Goal: Task Accomplishment & Management: Manage account settings

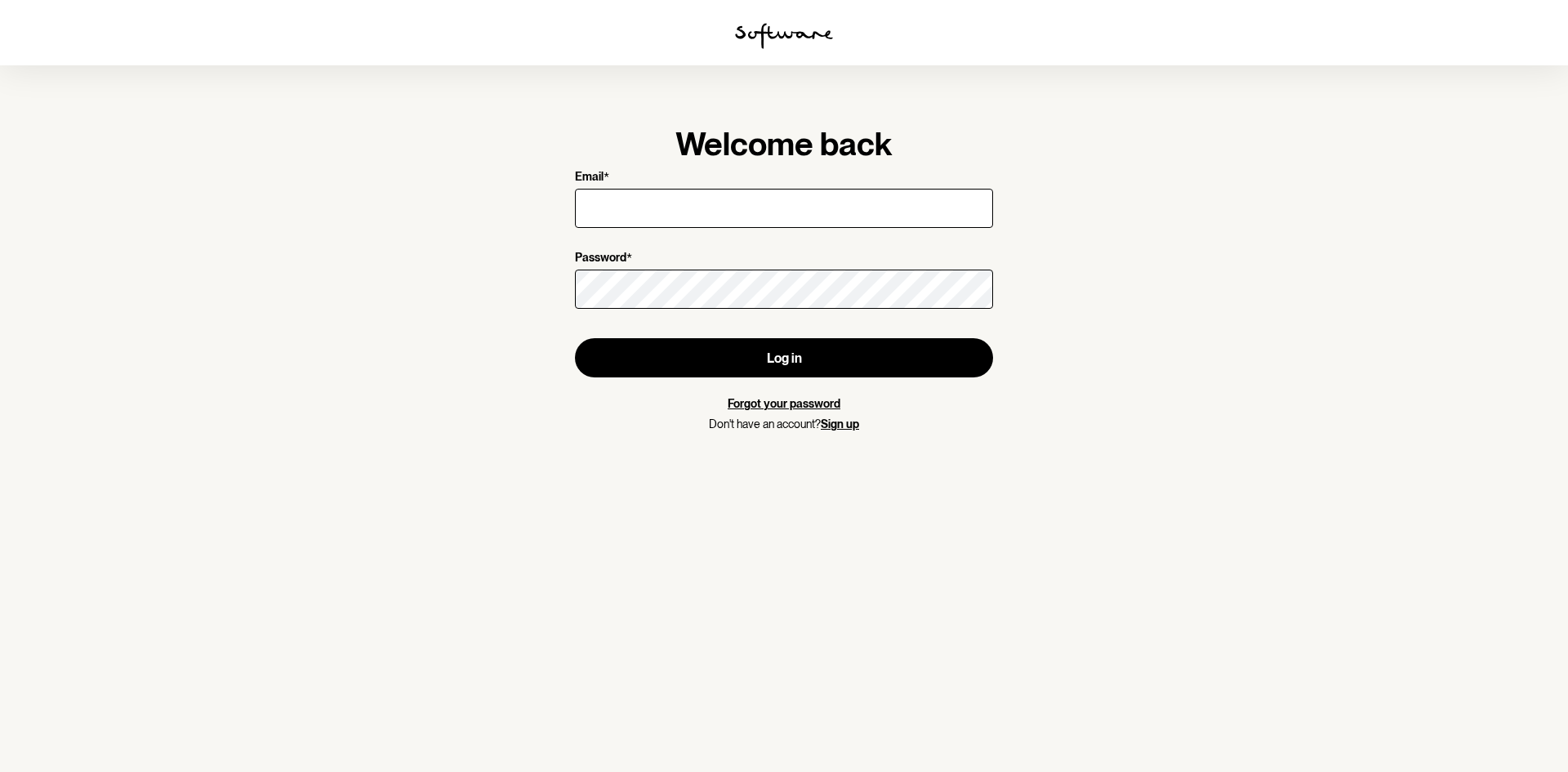
click at [622, 214] on input "Email *" at bounding box center [784, 208] width 418 height 39
type input "[EMAIL_ADDRESS][DOMAIN_NAME]"
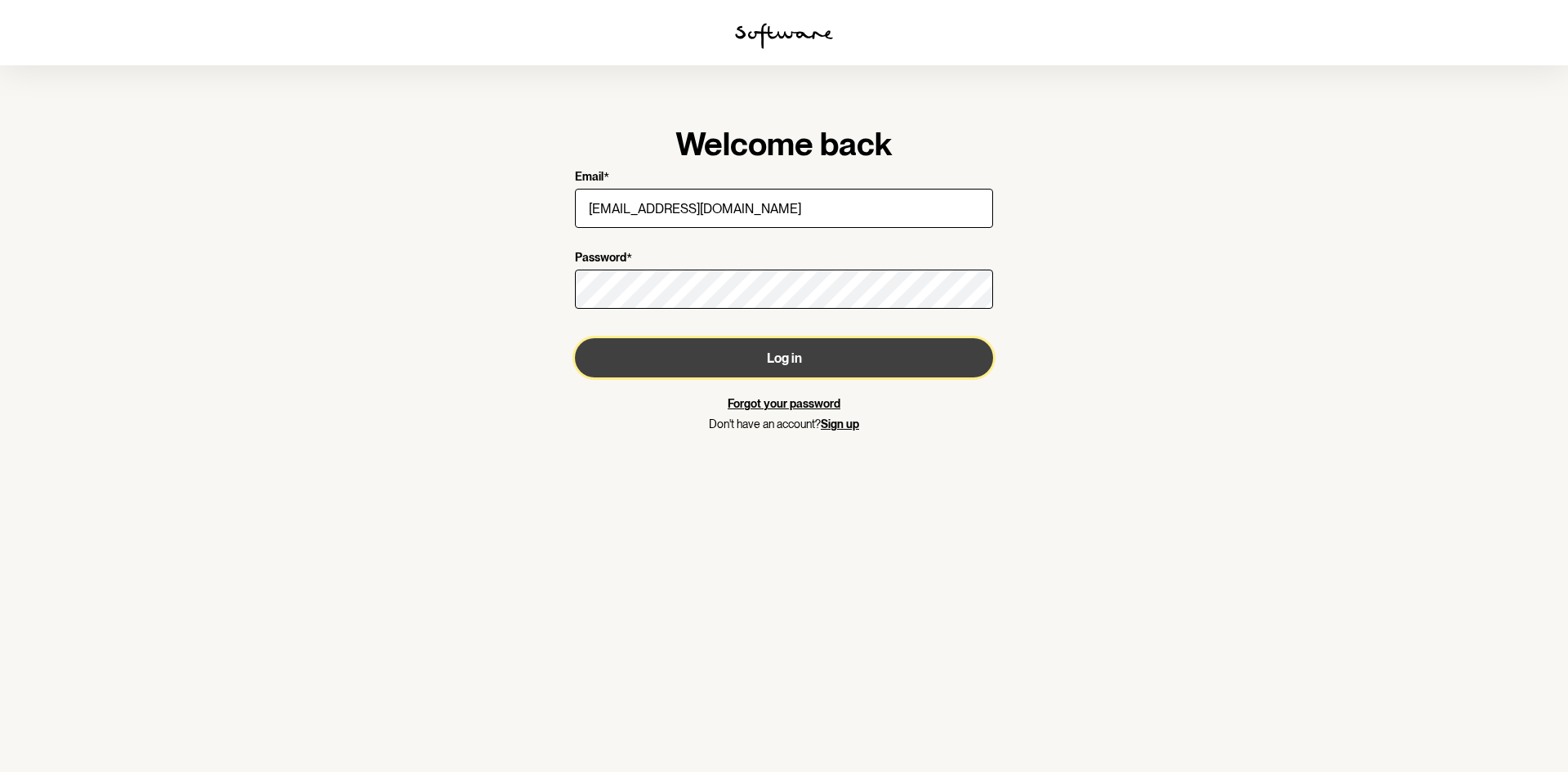
click at [795, 353] on button "Log in" at bounding box center [784, 358] width 418 height 39
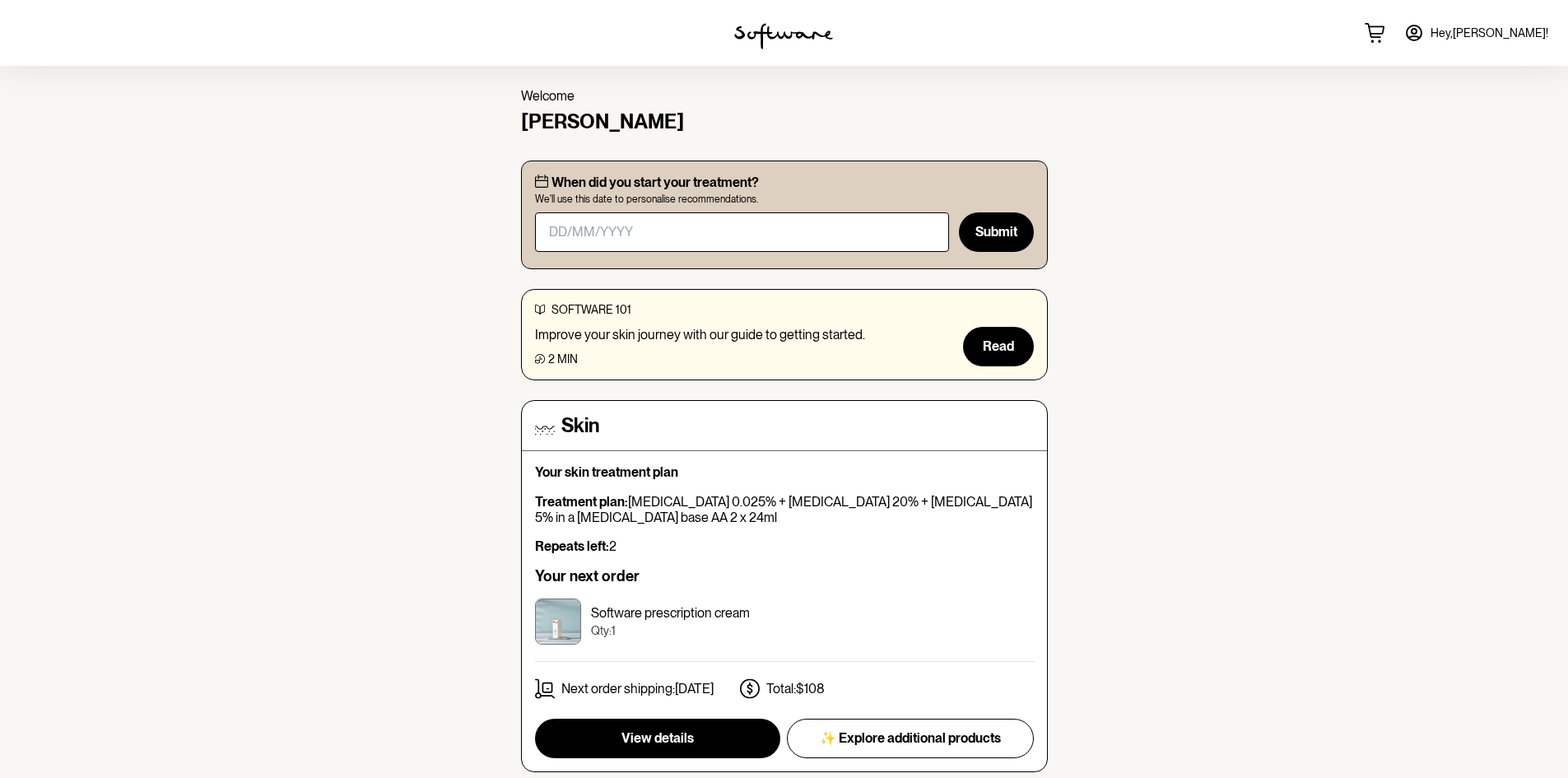
scroll to position [83, 0]
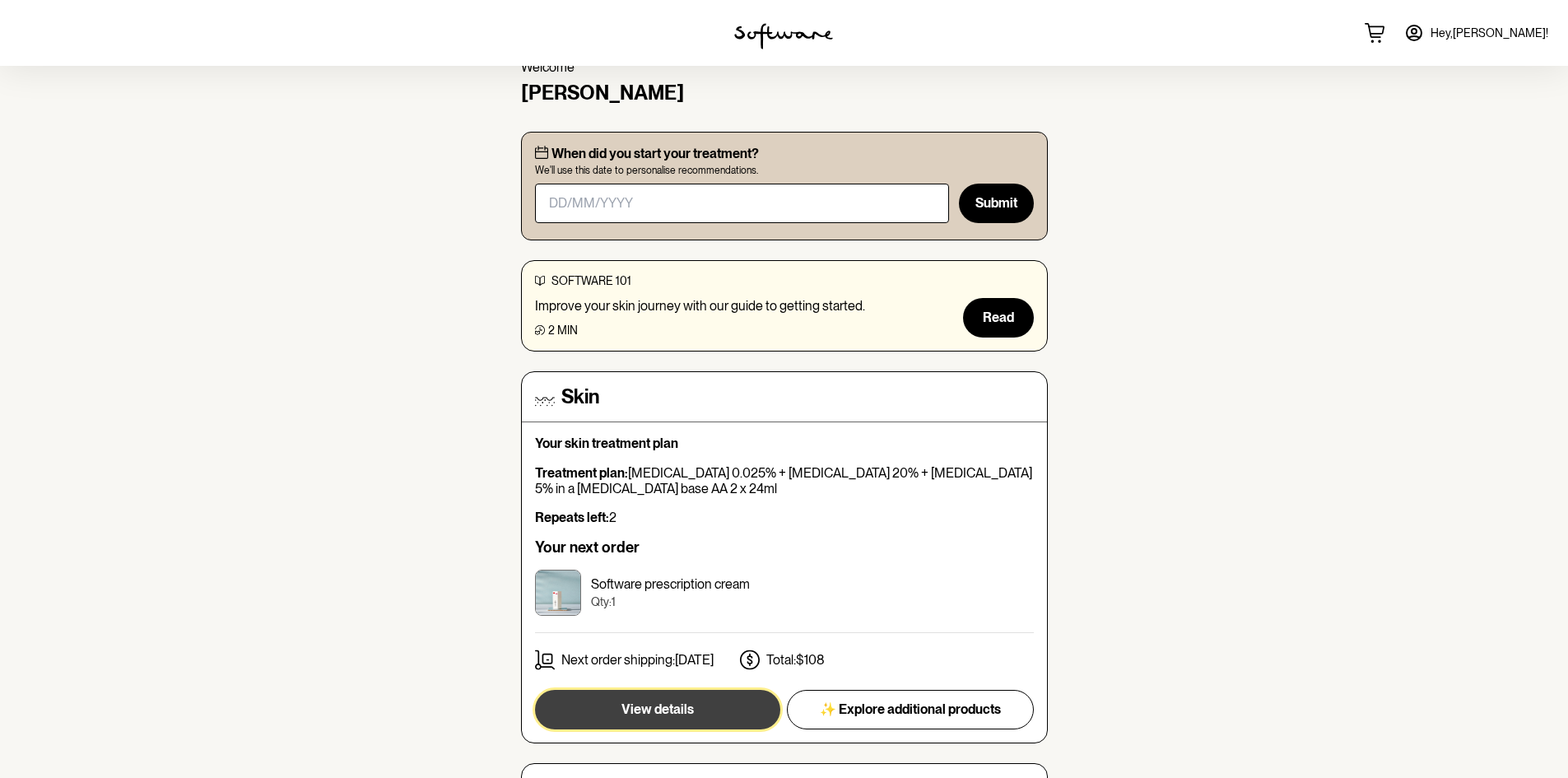
click at [668, 704] on span "View details" at bounding box center [658, 710] width 73 height 16
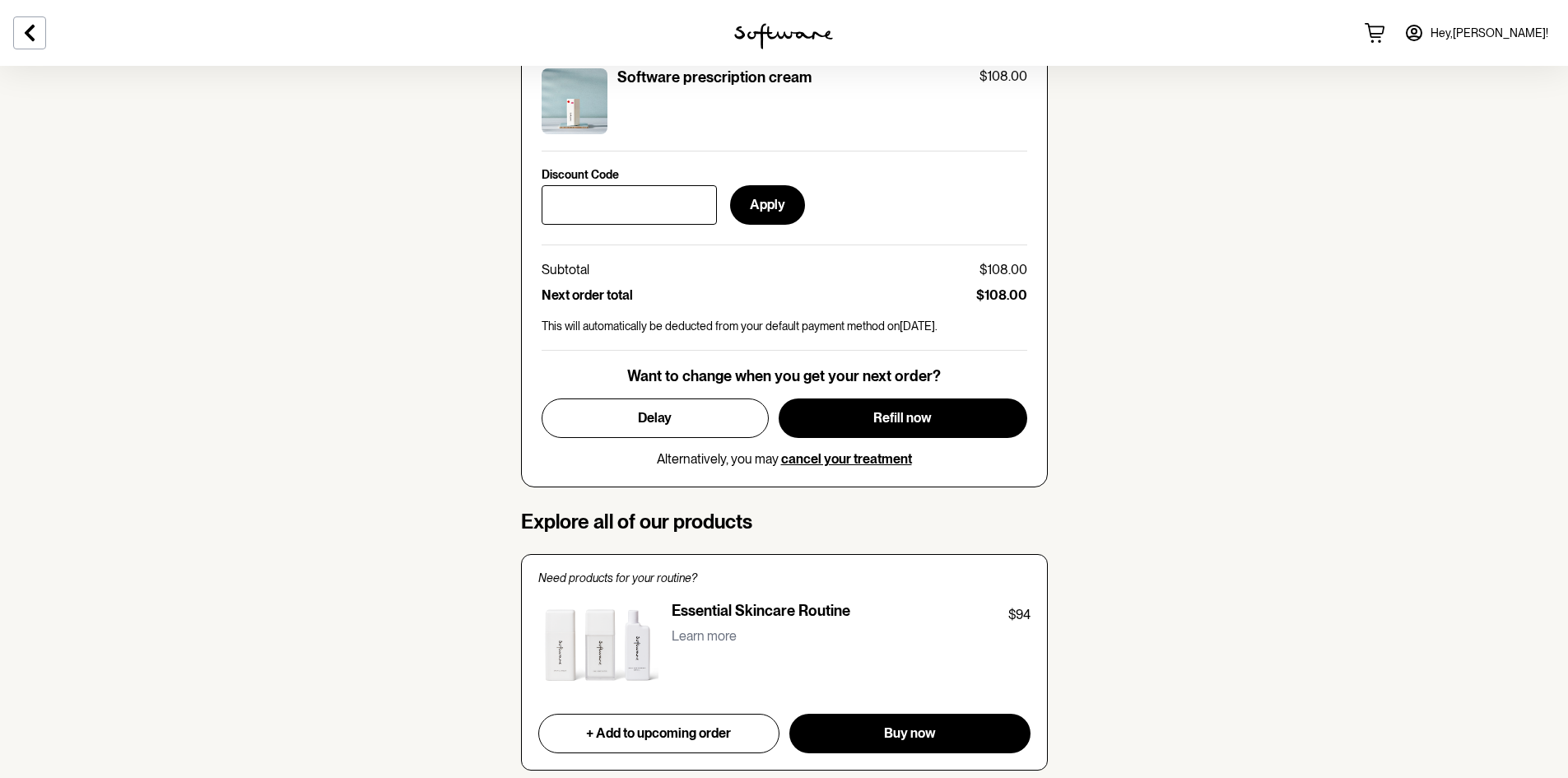
scroll to position [823, 0]
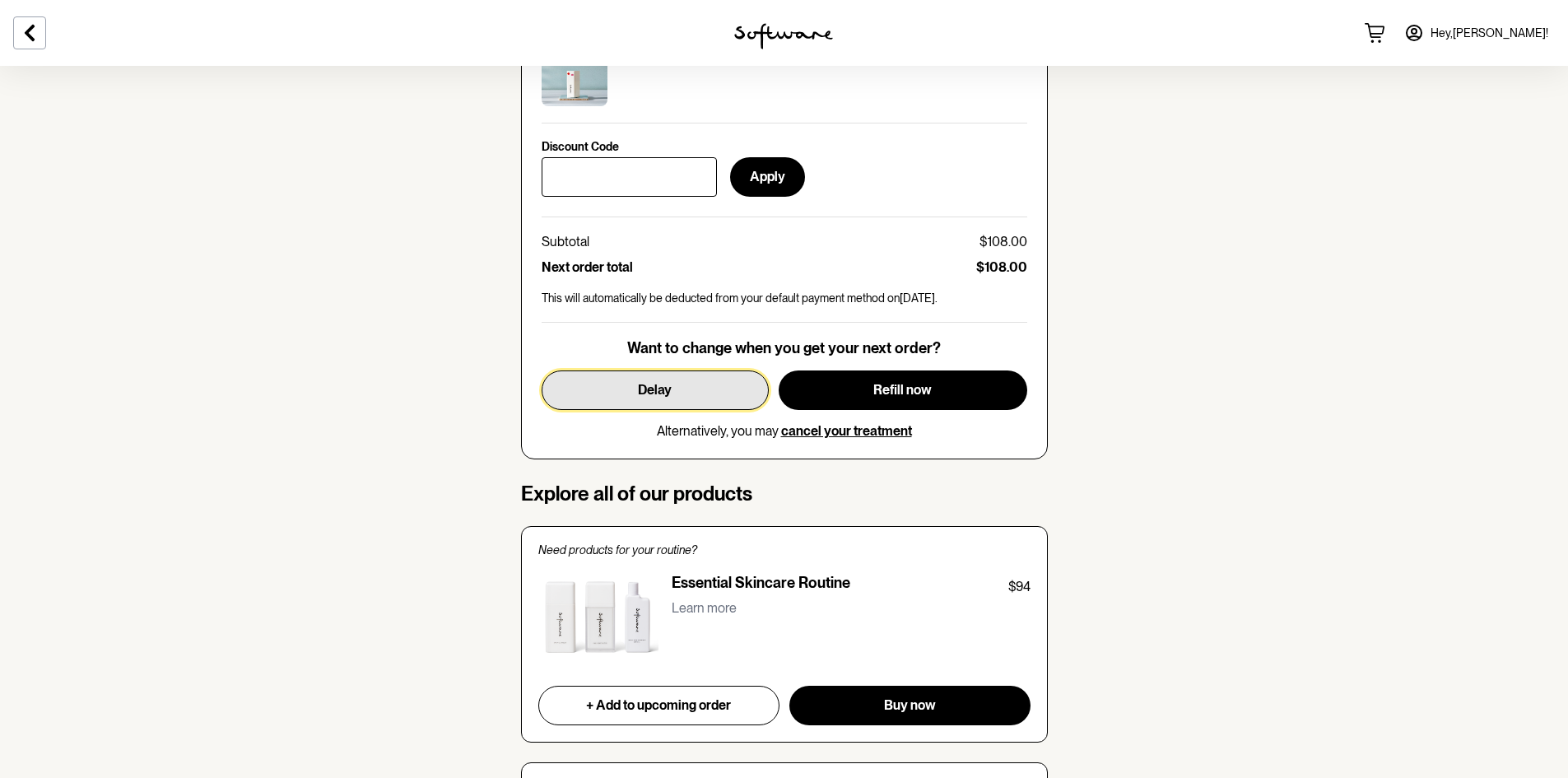
click at [625, 385] on button "Delay" at bounding box center [655, 390] width 227 height 39
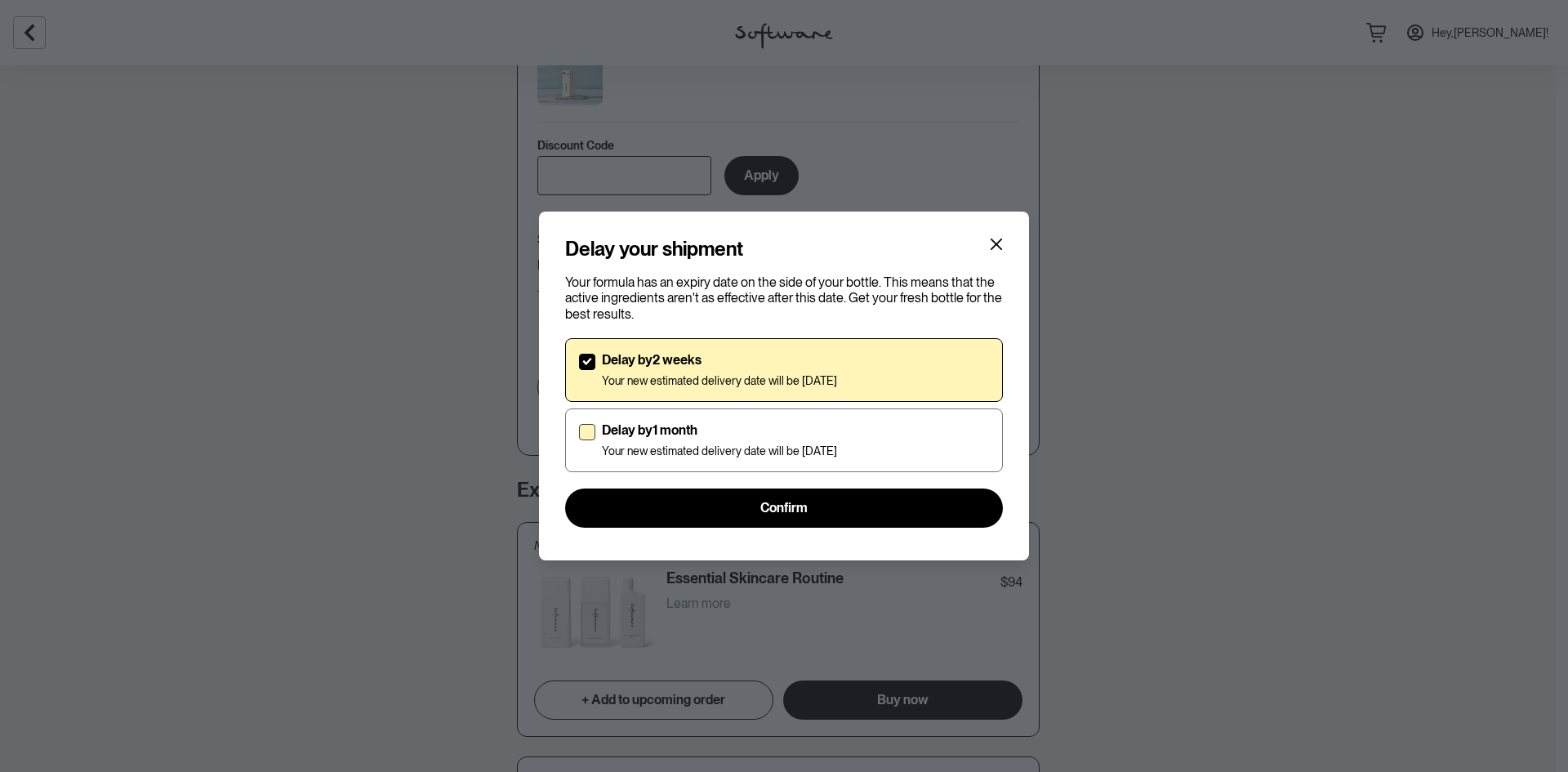
click at [592, 433] on span at bounding box center [587, 432] width 17 height 17
click at [579, 440] on input "Delay by 1 month Your new estimated delivery date will be [DATE]" at bounding box center [578, 440] width 1 height 1
checkbox input "true"
checkbox input "false"
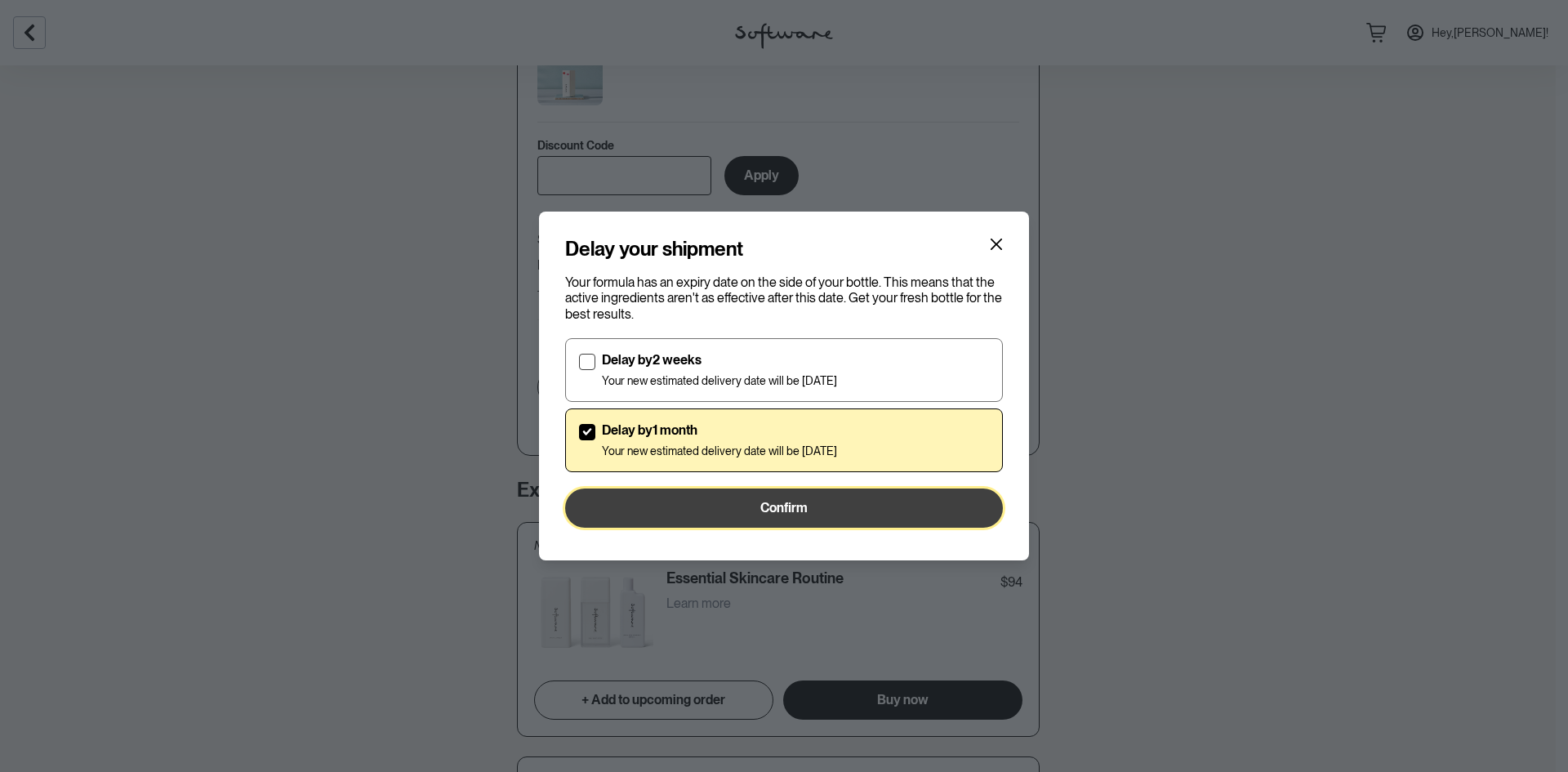
click at [821, 508] on button "Confirm" at bounding box center [783, 508] width 438 height 39
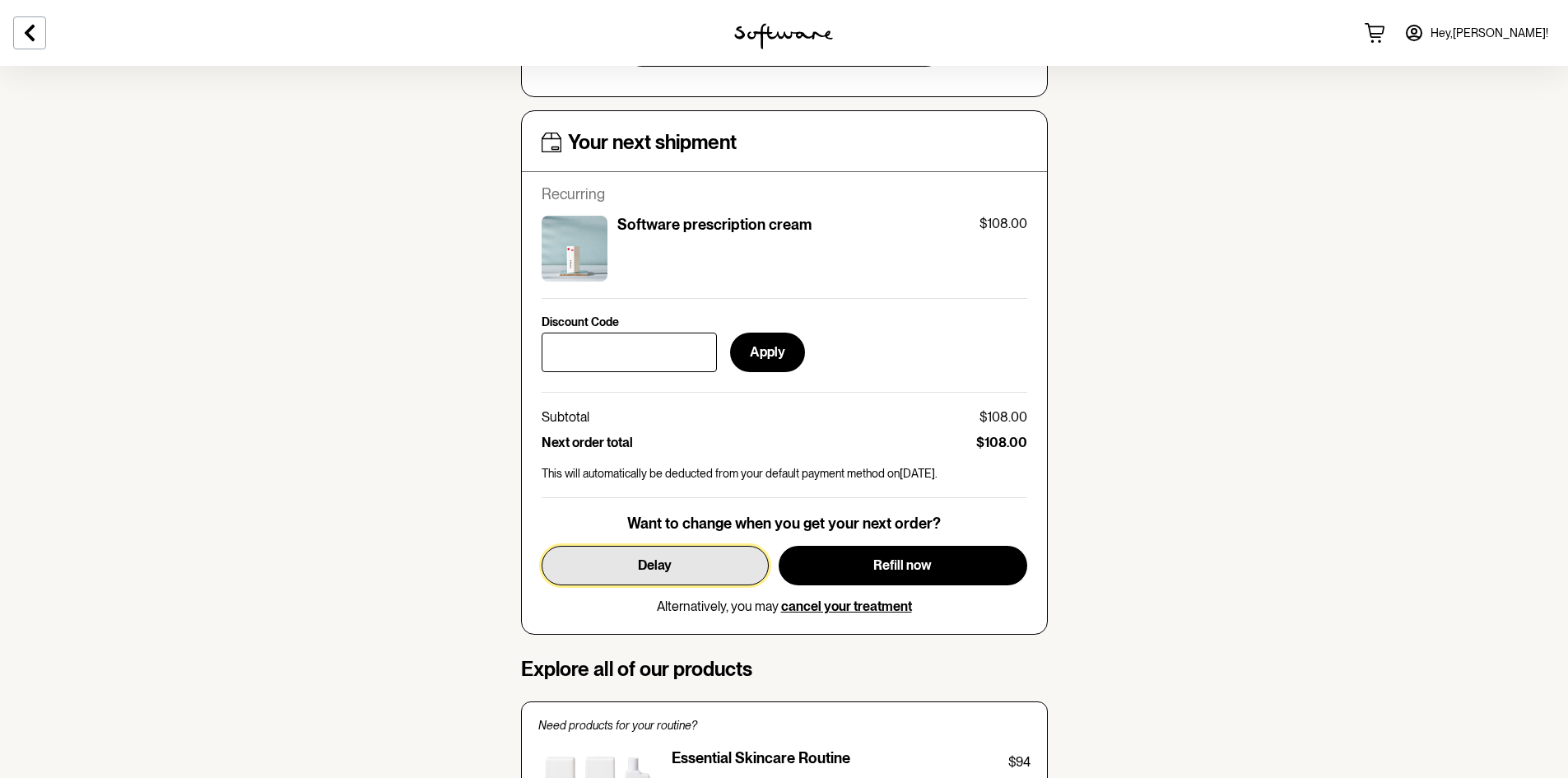
scroll to position [659, 0]
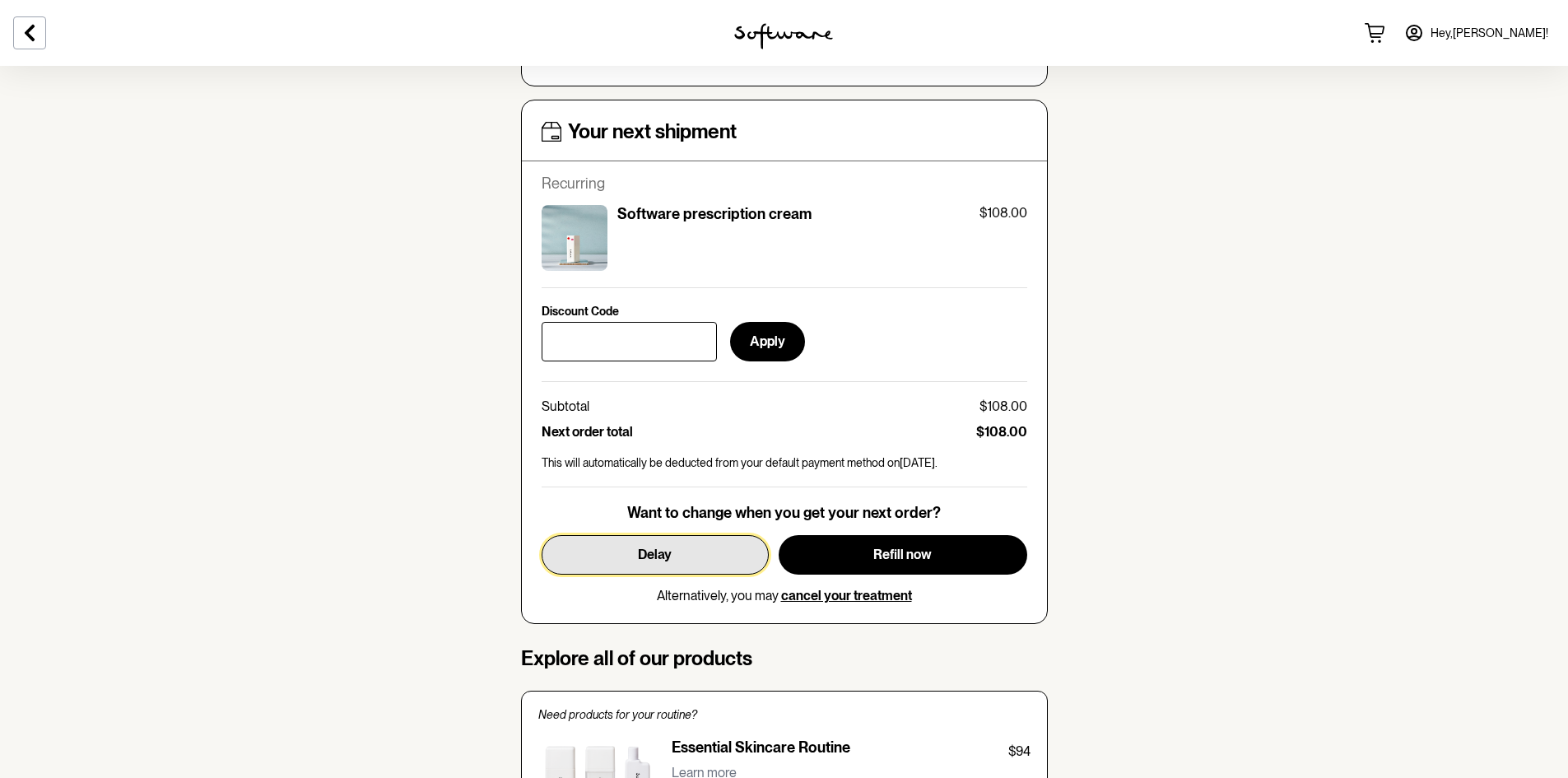
click at [683, 554] on button "Delay" at bounding box center [655, 555] width 227 height 39
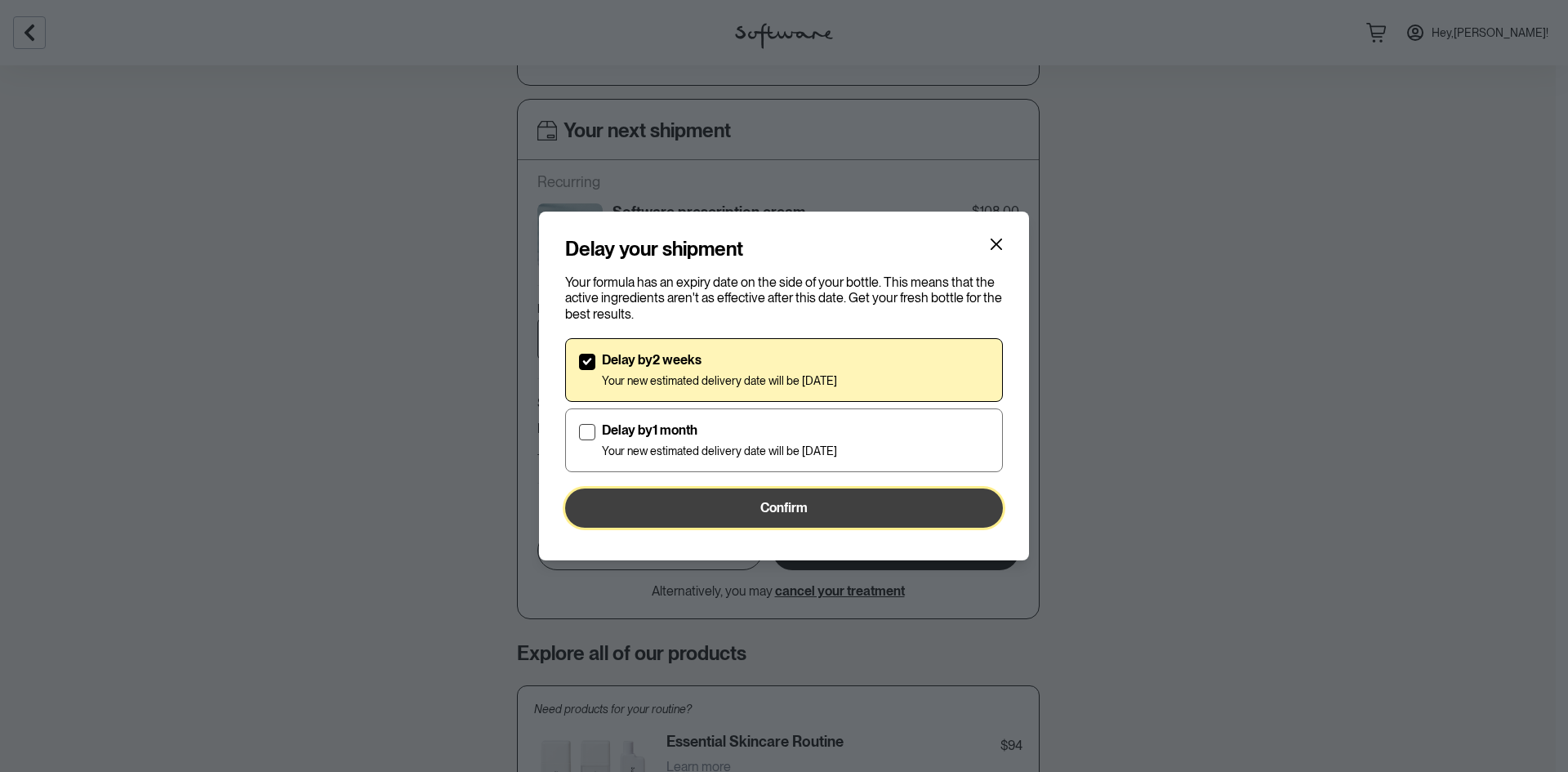
click at [824, 512] on button "Confirm" at bounding box center [783, 508] width 438 height 39
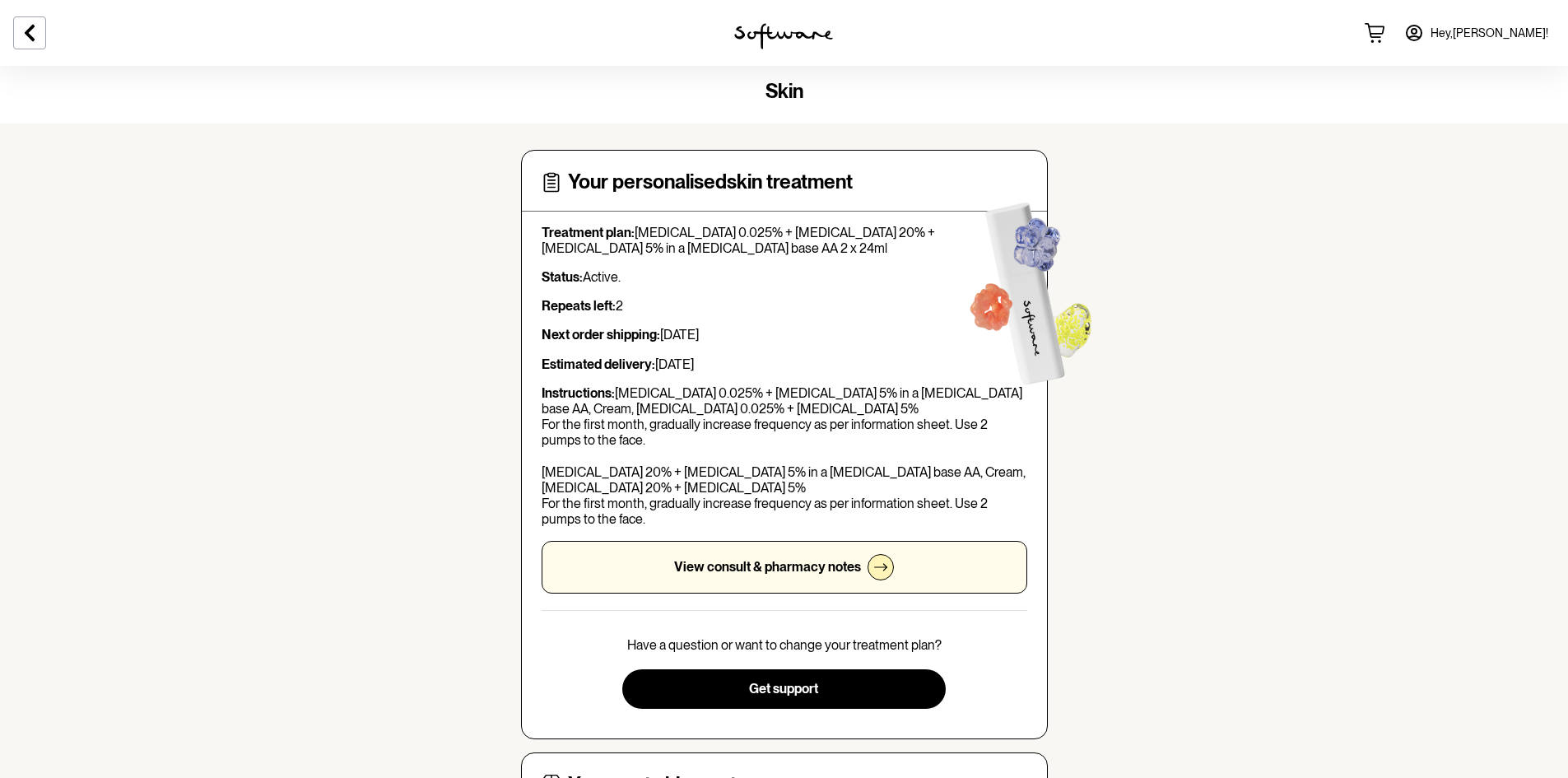
scroll to position [0, 0]
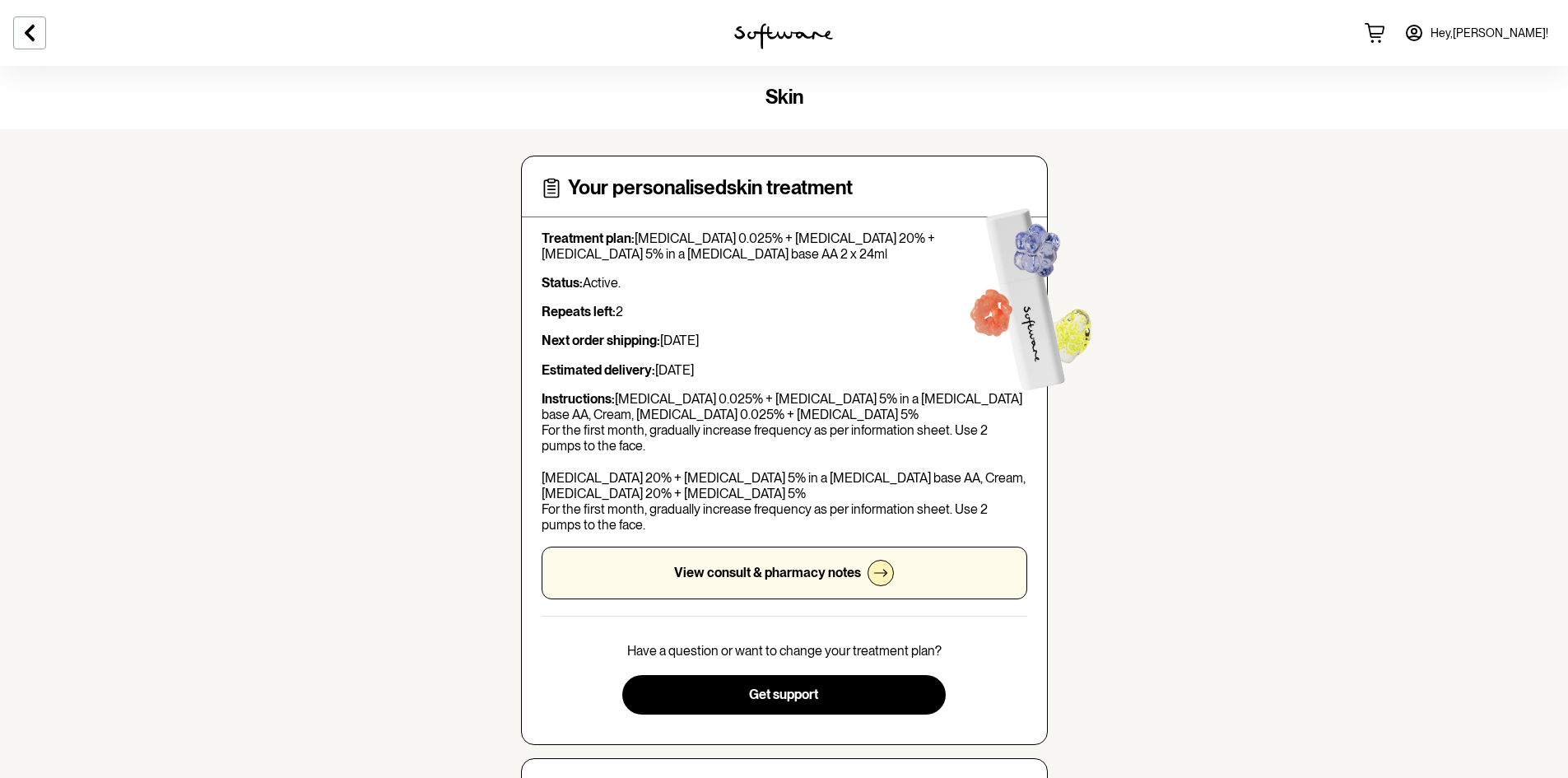
click at [1493, 28] on link "Hey, [PERSON_NAME] !" at bounding box center [1476, 33] width 163 height 39
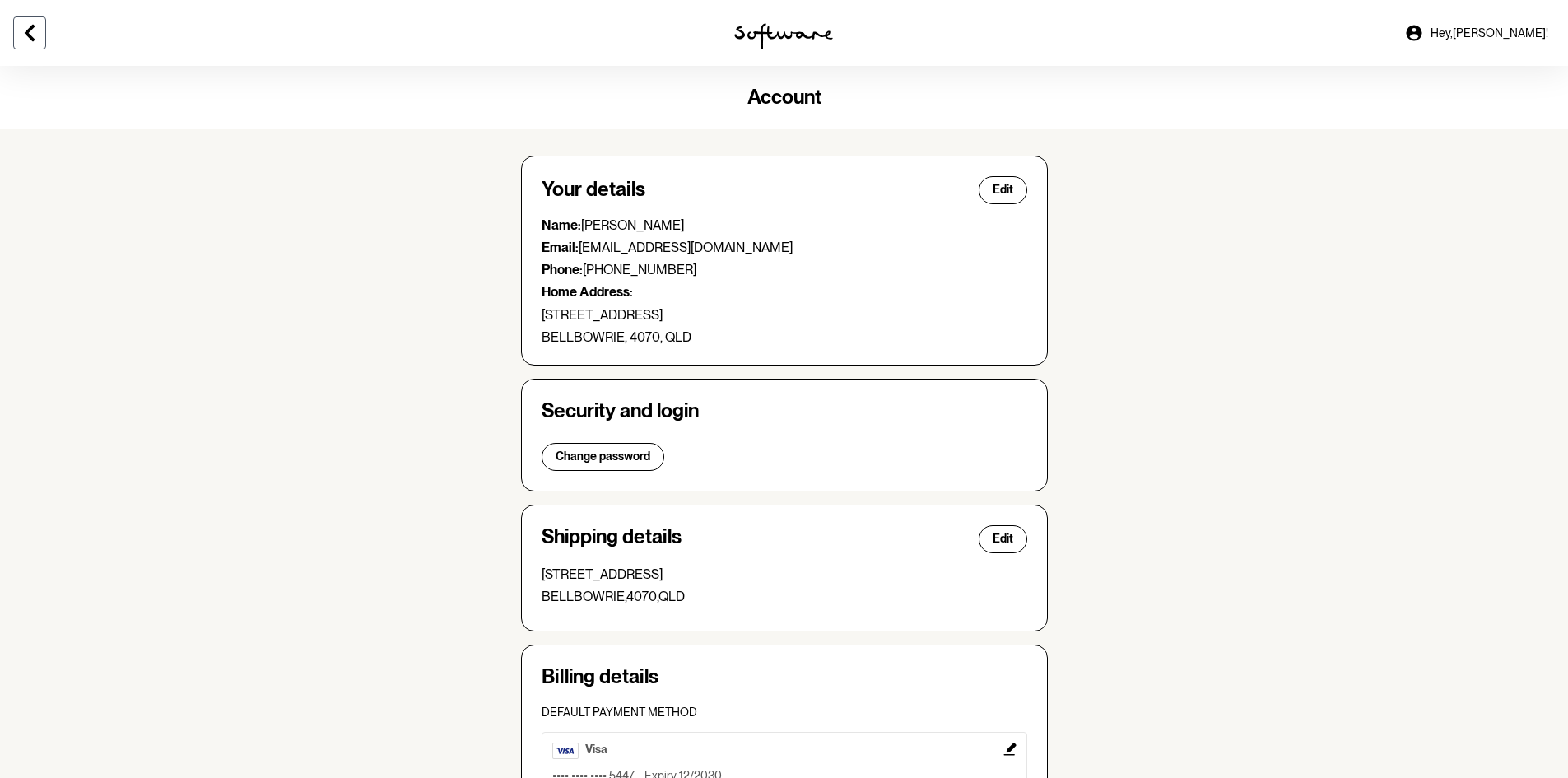
click at [32, 37] on icon at bounding box center [29, 33] width 10 height 17
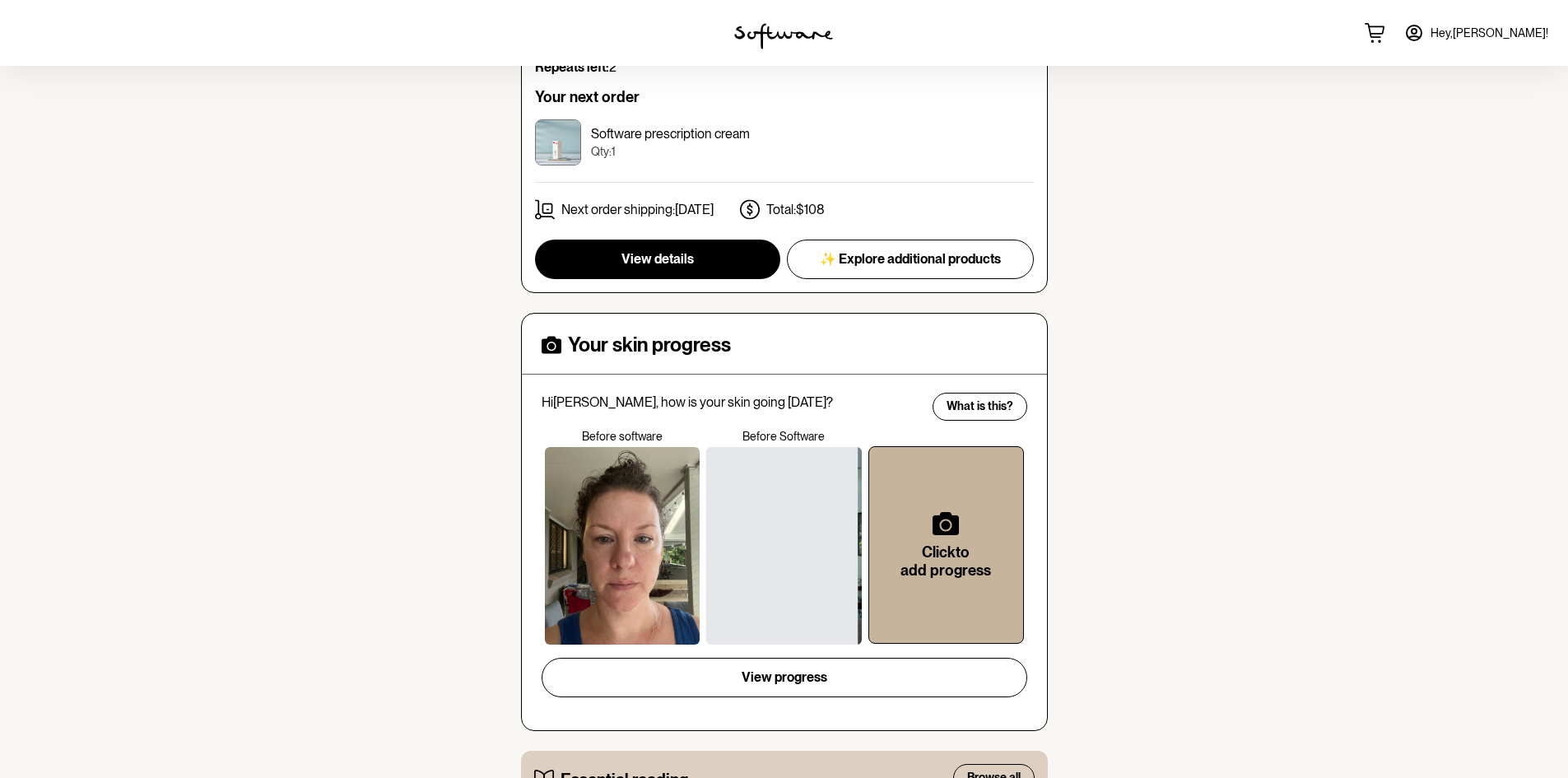
scroll to position [576, 0]
